Goal: Information Seeking & Learning: Learn about a topic

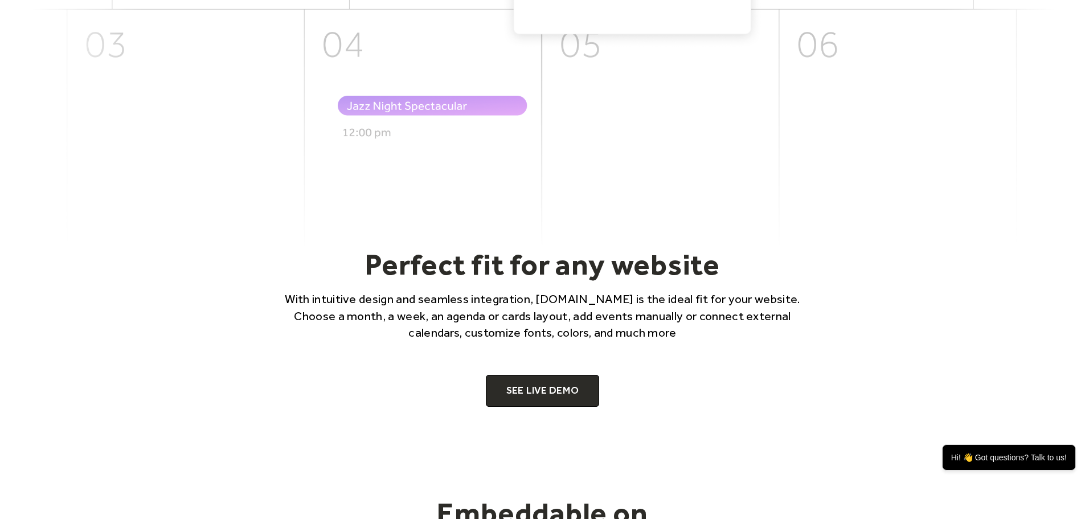
scroll to position [797, 0]
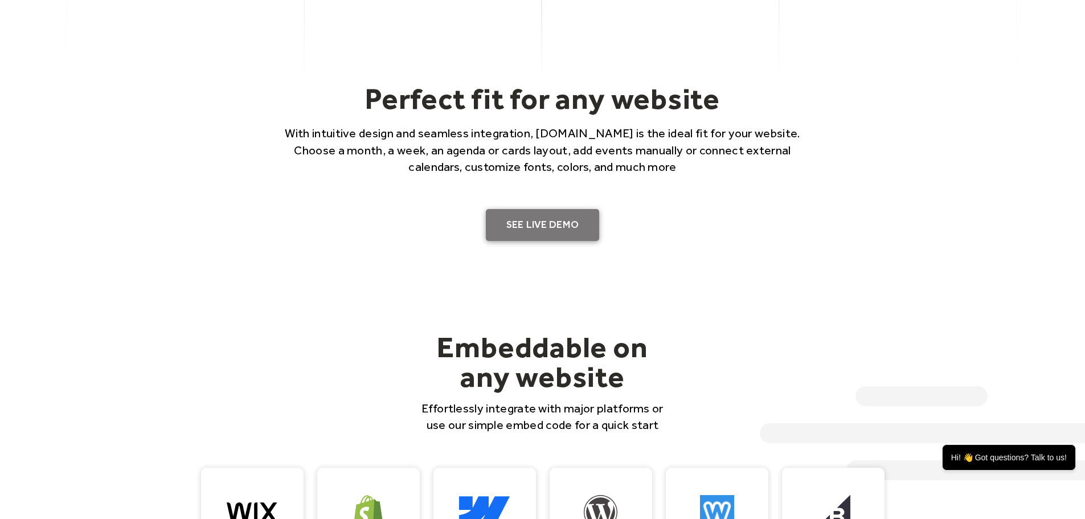
click at [541, 236] on link "SEE LIVE DEMO" at bounding box center [543, 225] width 114 height 32
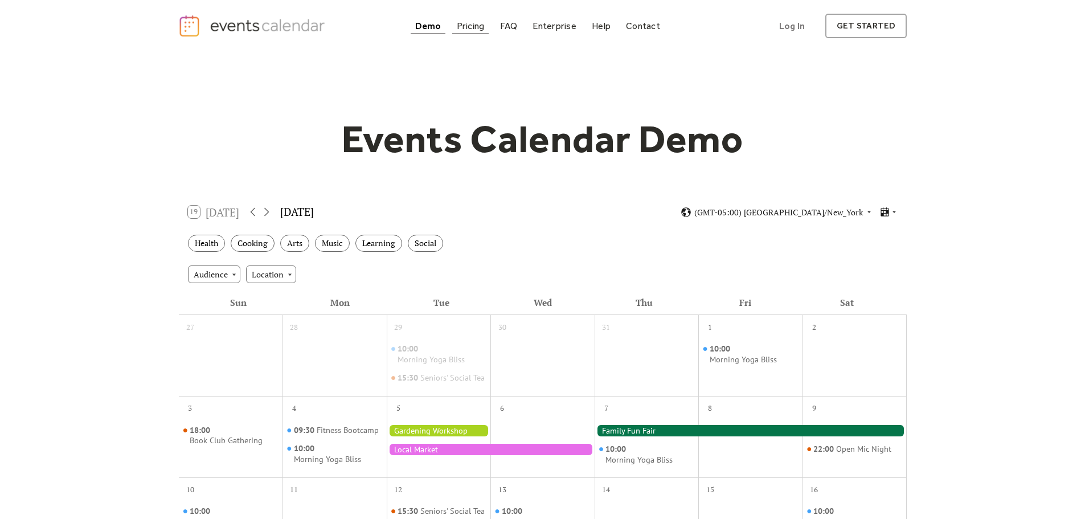
click at [466, 29] on div "Pricing" at bounding box center [471, 26] width 28 height 6
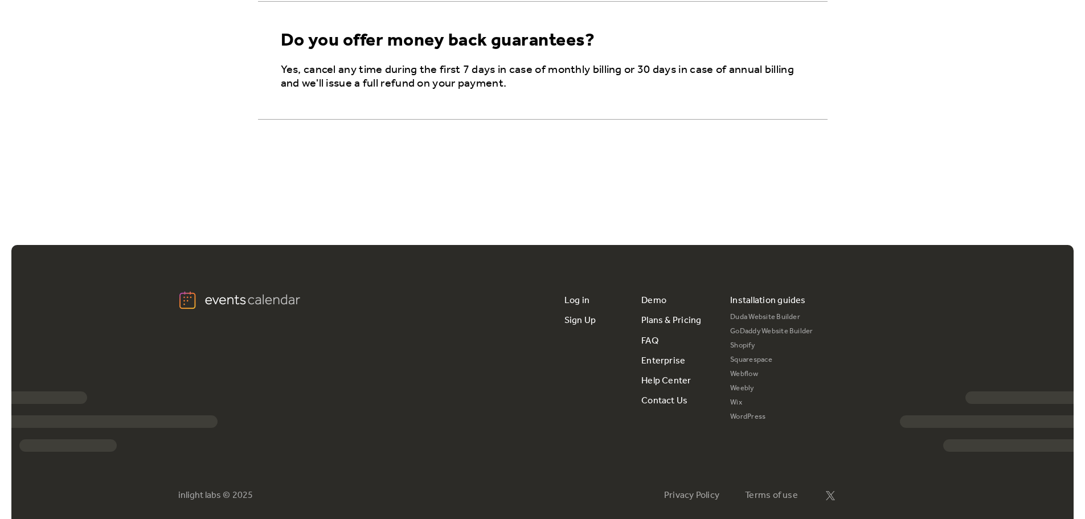
scroll to position [2072, 0]
